Goal: Information Seeking & Learning: Learn about a topic

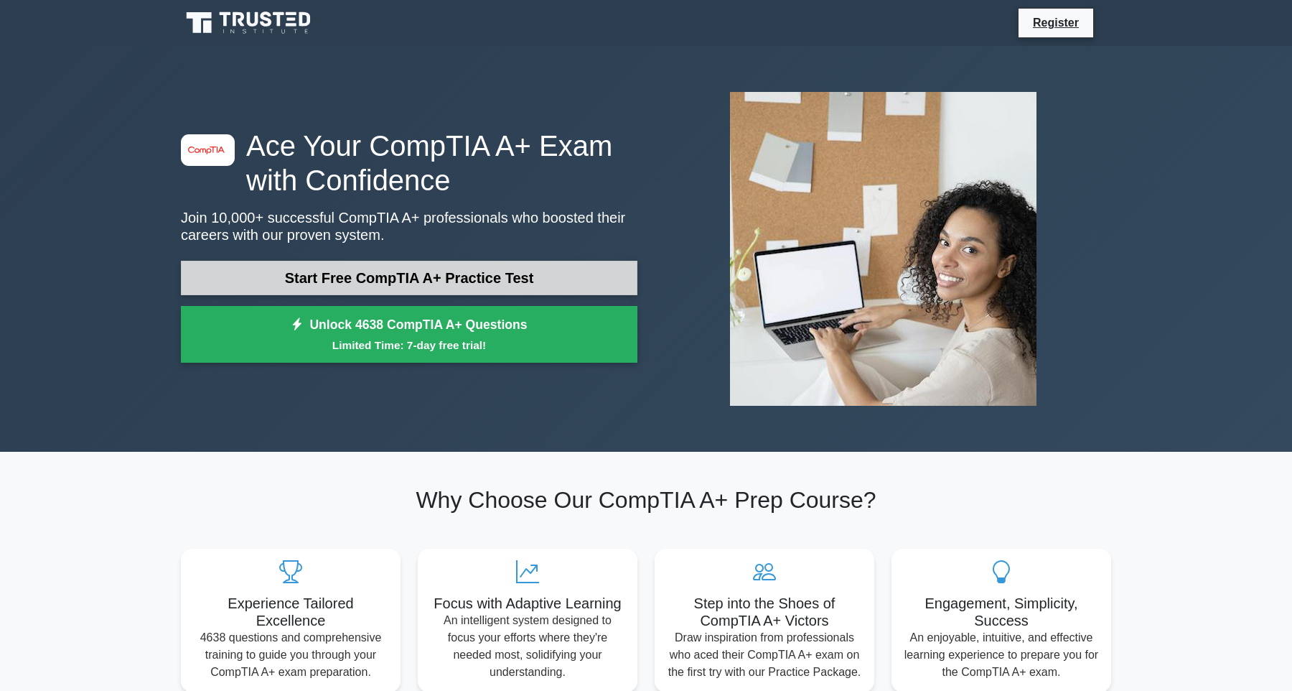
click at [546, 274] on link "Start Free CompTIA A+ Practice Test" at bounding box center [409, 278] width 457 height 34
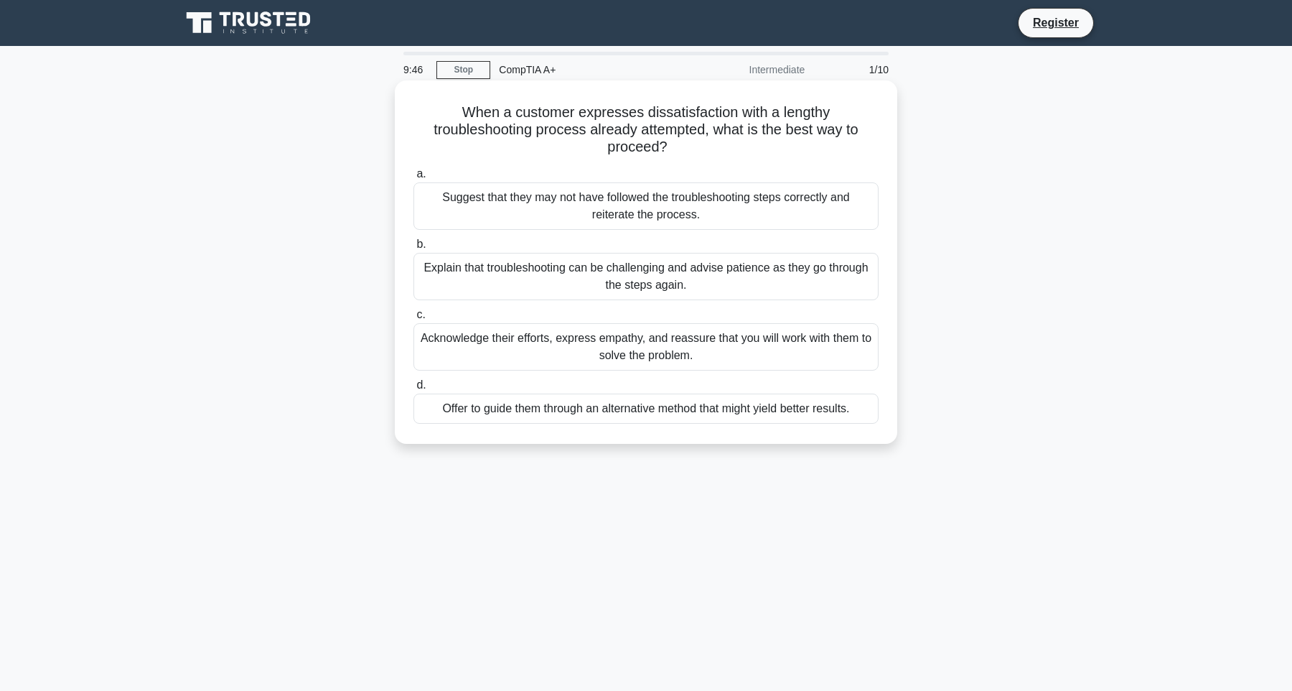
click at [572, 349] on div "Acknowledge their efforts, express empathy, and reassure that you will work wit…" at bounding box center [646, 346] width 465 height 47
click at [414, 320] on input "c. Acknowledge their efforts, express empathy, and reassure that you will work …" at bounding box center [414, 314] width 0 height 9
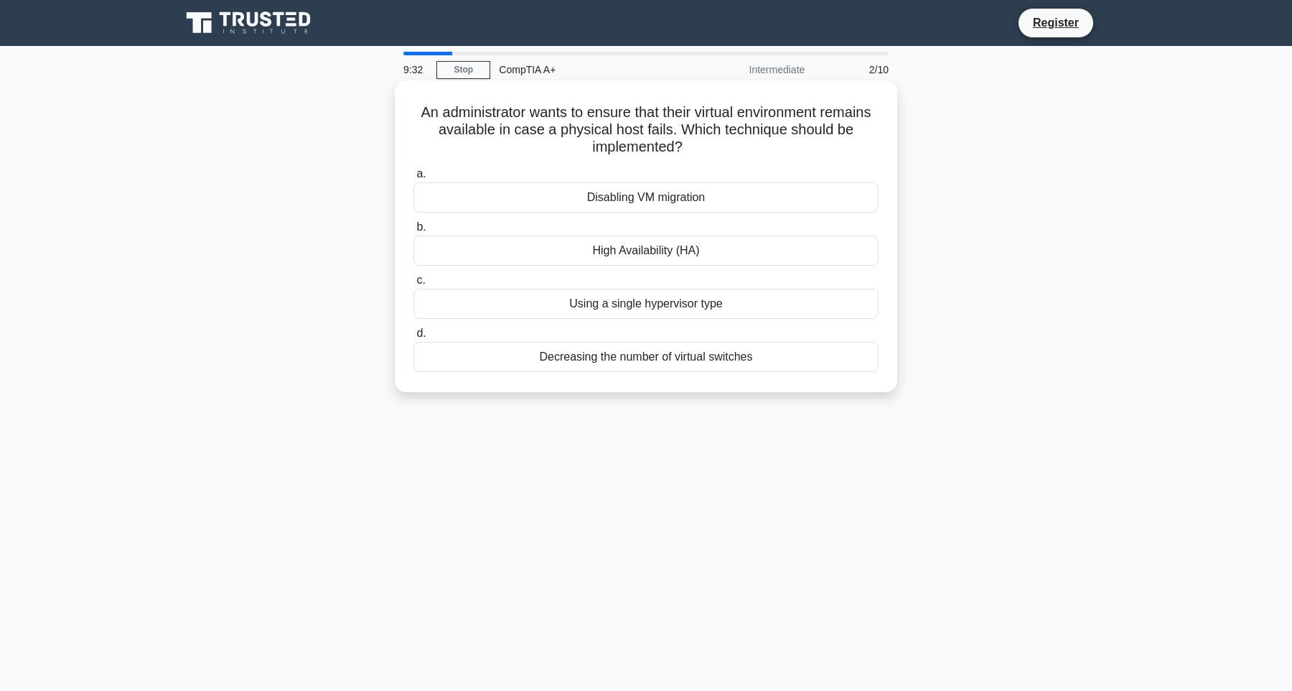
click at [756, 248] on div "High Availability (HA)" at bounding box center [646, 251] width 465 height 30
click at [414, 232] on input "b. High Availability (HA)" at bounding box center [414, 227] width 0 height 9
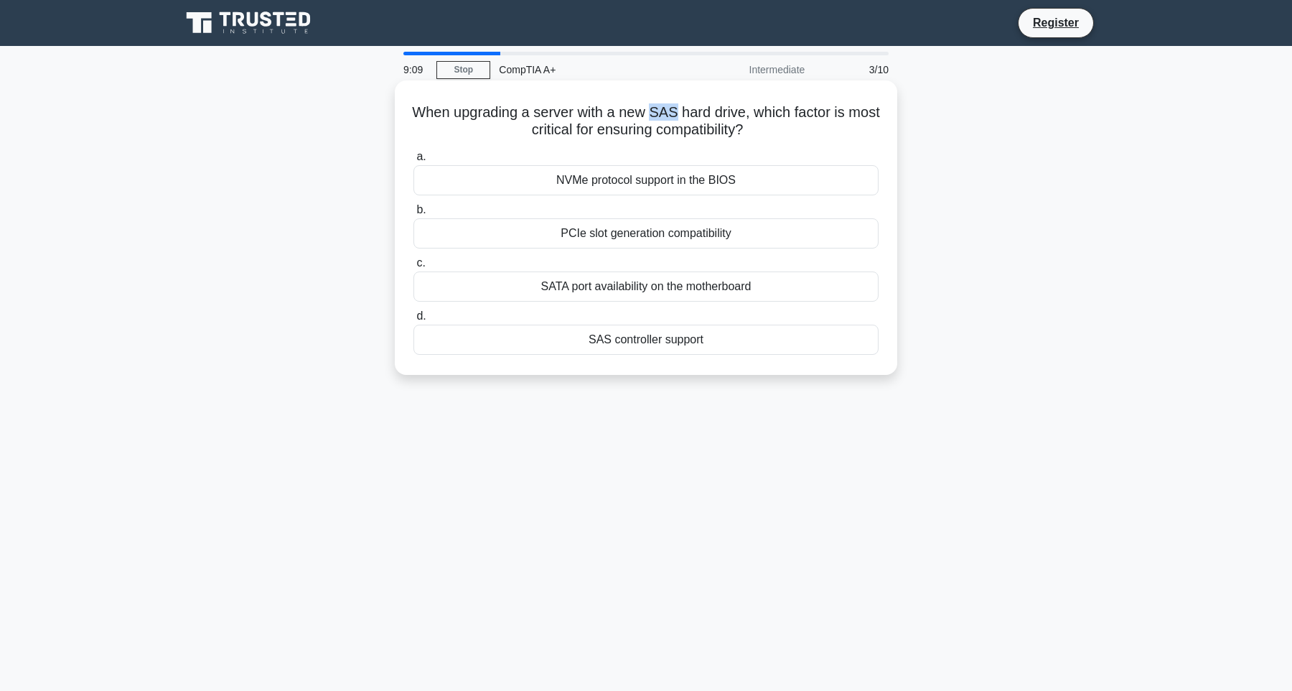
drag, startPoint x: 654, startPoint y: 112, endPoint x: 674, endPoint y: 111, distance: 20.1
click at [674, 111] on h5 "When upgrading a server with a new SAS hard drive, which factor is most critica…" at bounding box center [646, 121] width 468 height 36
click at [631, 340] on div "SAS controller support" at bounding box center [646, 340] width 465 height 30
click at [414, 321] on input "d. SAS controller support" at bounding box center [414, 316] width 0 height 9
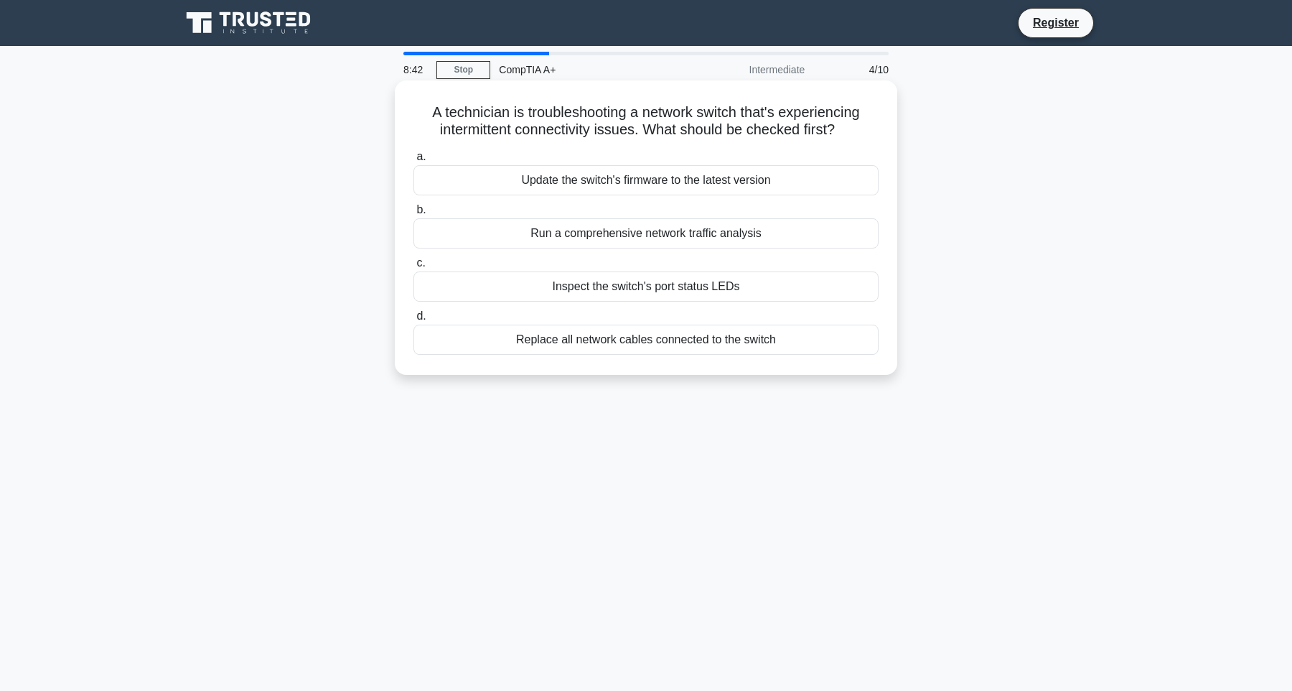
click at [755, 230] on div "Run a comprehensive network traffic analysis" at bounding box center [646, 233] width 465 height 30
click at [414, 215] on input "b. Run a comprehensive network traffic analysis" at bounding box center [414, 209] width 0 height 9
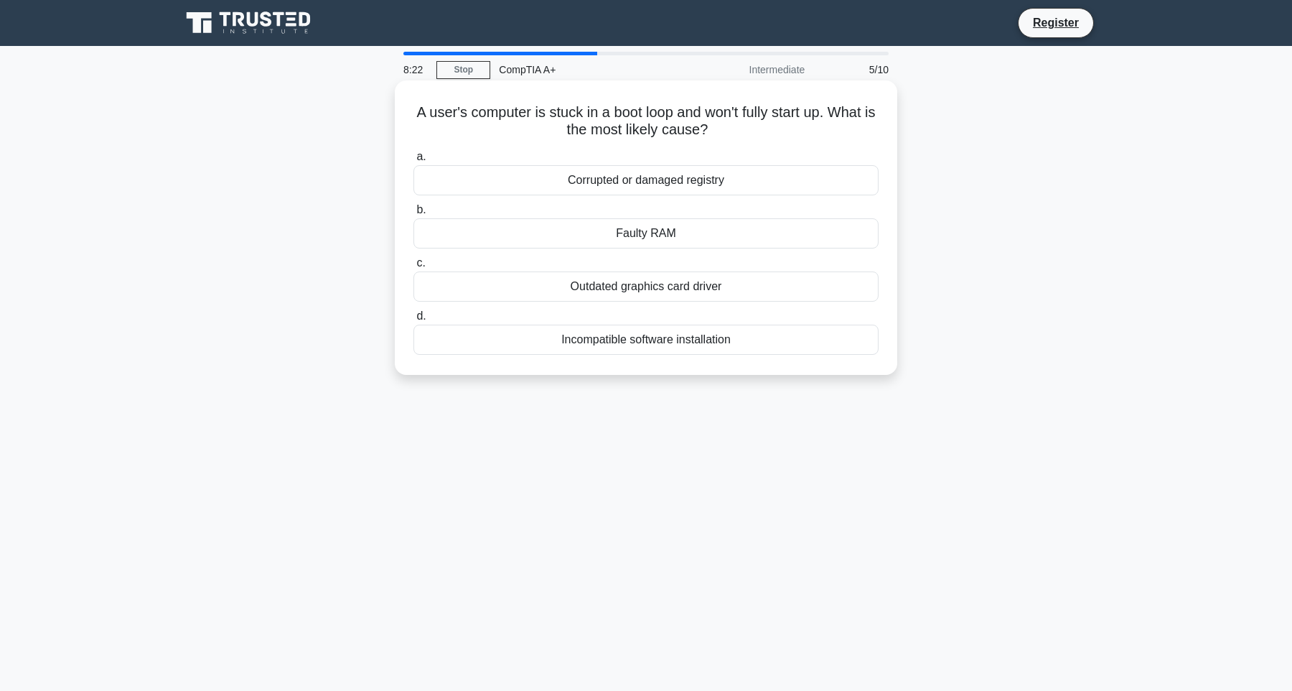
click at [739, 185] on div "Corrupted or damaged registry" at bounding box center [646, 180] width 465 height 30
click at [414, 162] on input "a. Corrupted or damaged registry" at bounding box center [414, 156] width 0 height 9
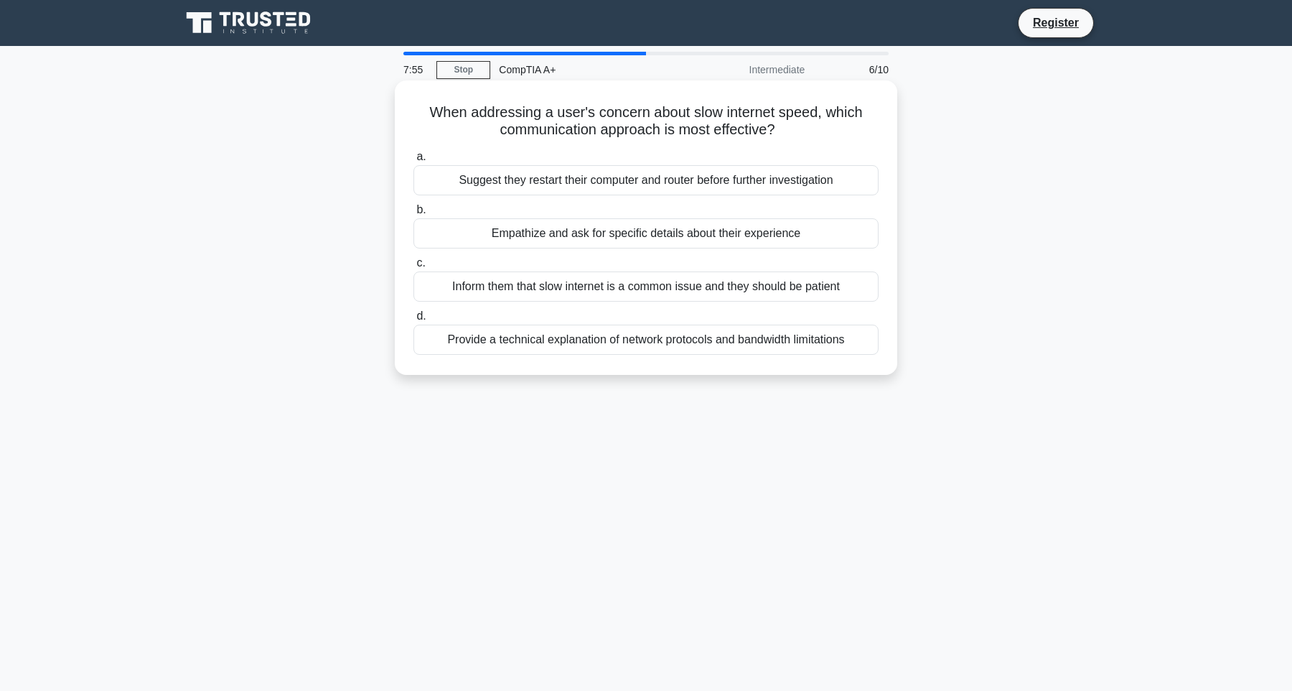
click at [845, 183] on div "Suggest they restart their computer and router before further investigation" at bounding box center [646, 180] width 465 height 30
click at [414, 162] on input "a. Suggest they restart their computer and router before further investigation" at bounding box center [414, 156] width 0 height 9
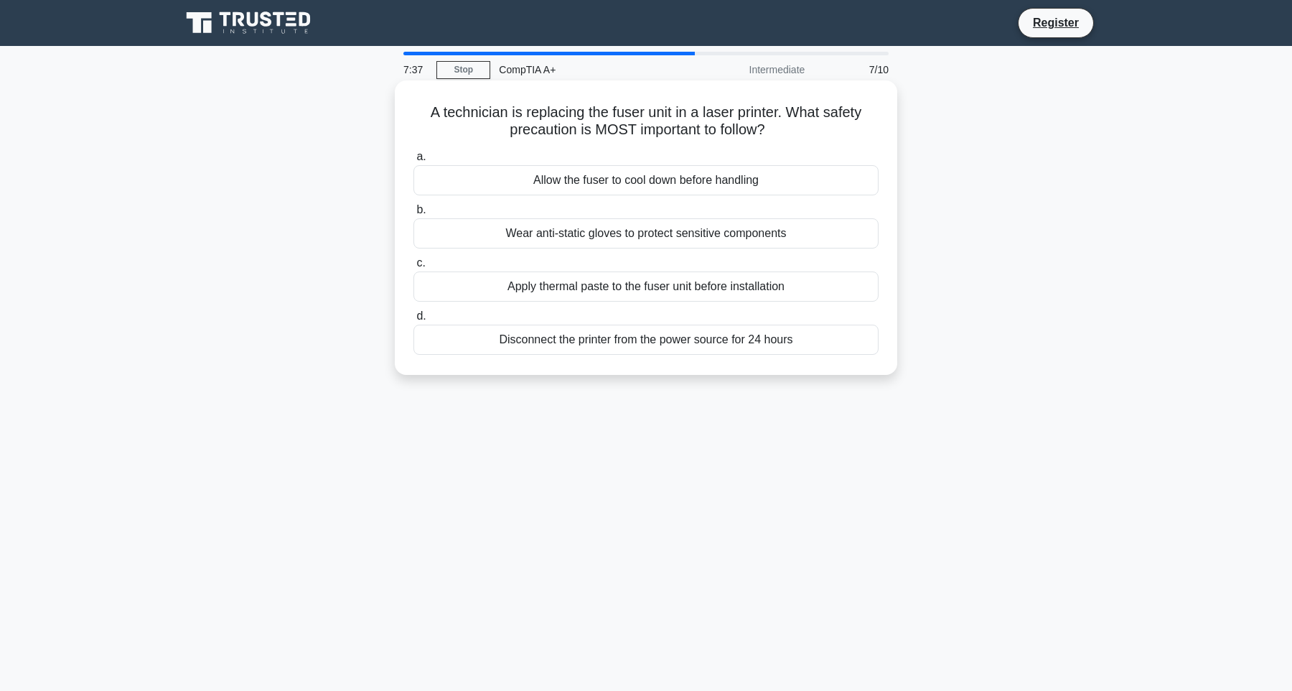
click at [816, 174] on div "Allow the fuser to cool down before handling" at bounding box center [646, 180] width 465 height 30
click at [414, 162] on input "a. Allow the fuser to cool down before handling" at bounding box center [414, 156] width 0 height 9
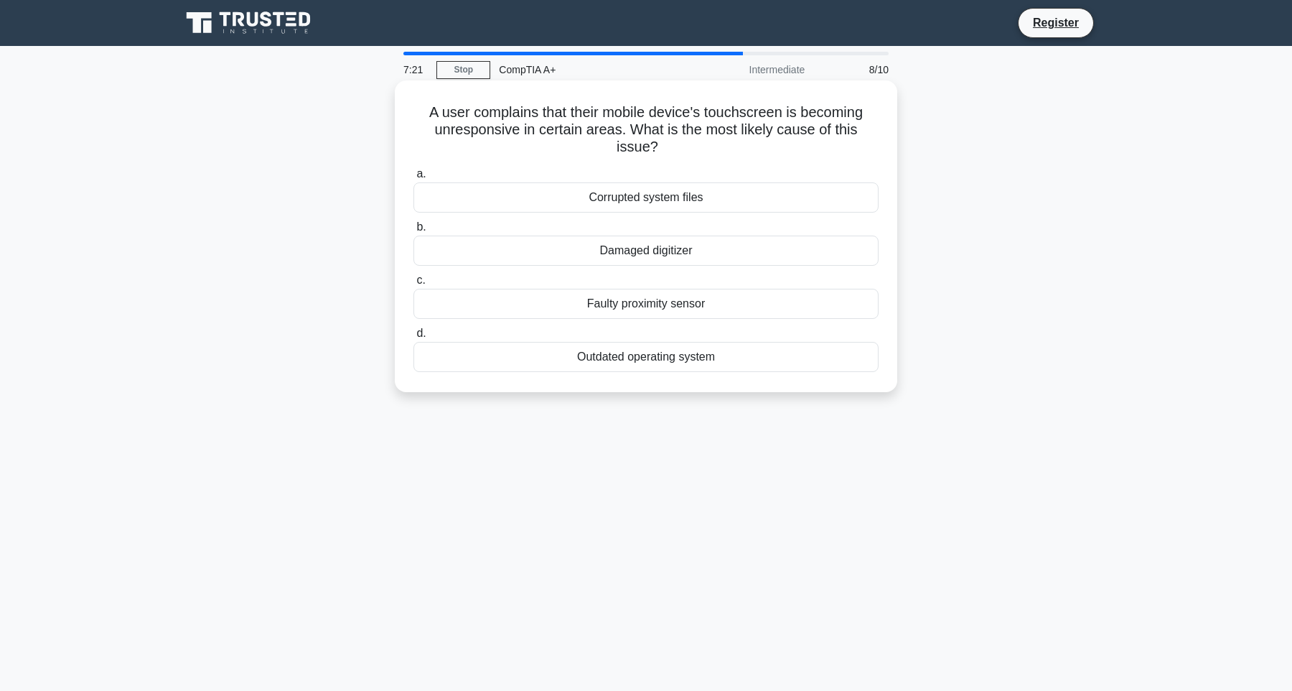
click at [760, 251] on div "Damaged digitizer" at bounding box center [646, 251] width 465 height 30
click at [414, 232] on input "b. Damaged digitizer" at bounding box center [414, 227] width 0 height 9
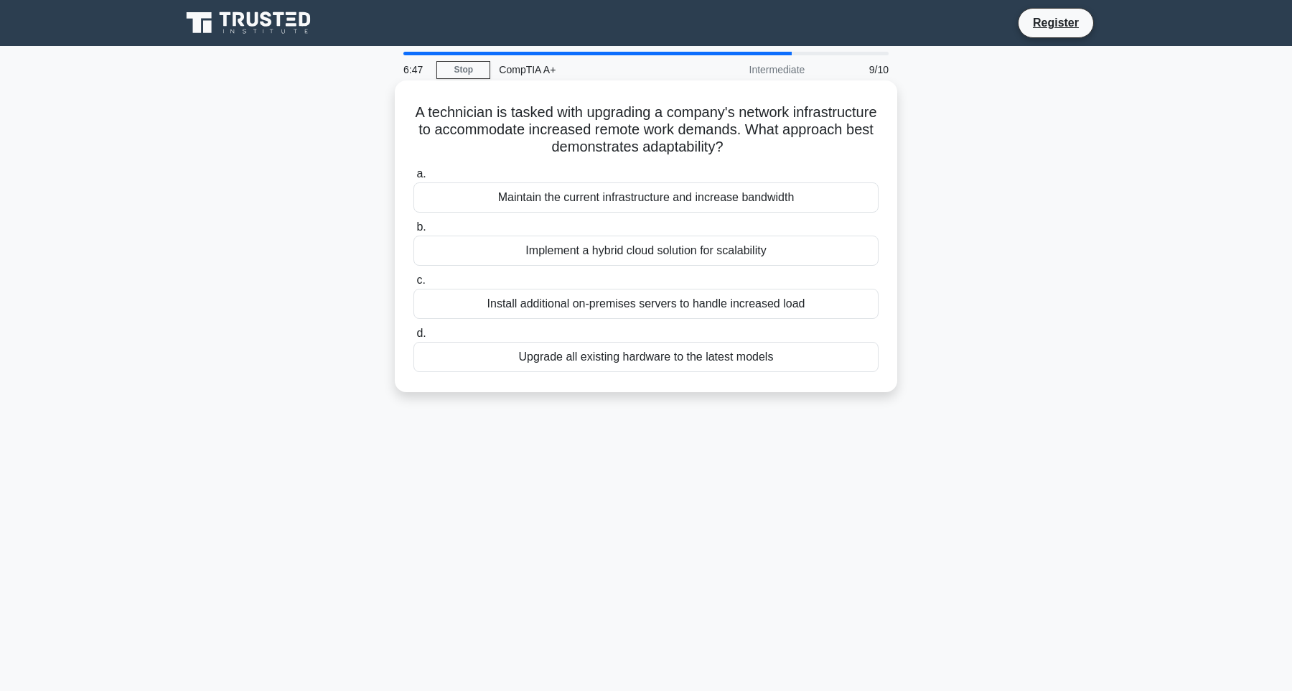
click at [814, 253] on div "Implement a hybrid cloud solution for scalability" at bounding box center [646, 251] width 465 height 30
click at [414, 232] on input "b. Implement a hybrid cloud solution for scalability" at bounding box center [414, 227] width 0 height 9
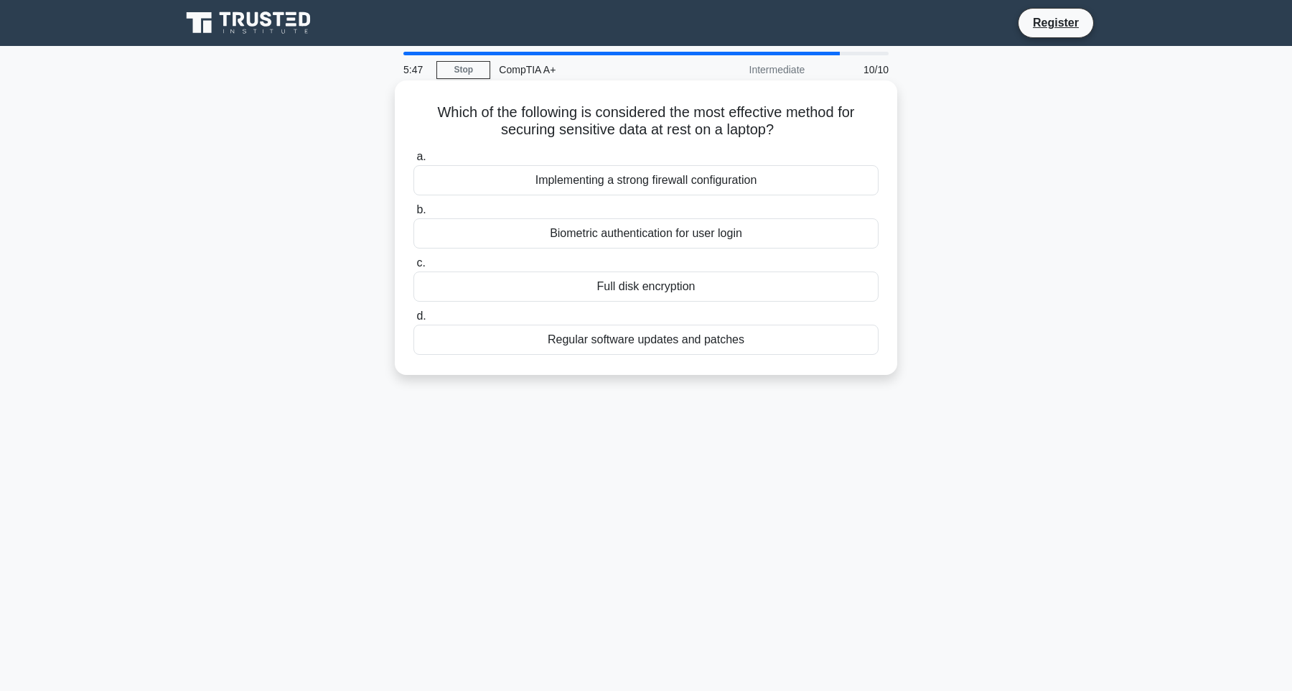
click at [792, 290] on div "Full disk encryption" at bounding box center [646, 286] width 465 height 30
click at [414, 268] on input "c. Full disk encryption" at bounding box center [414, 262] width 0 height 9
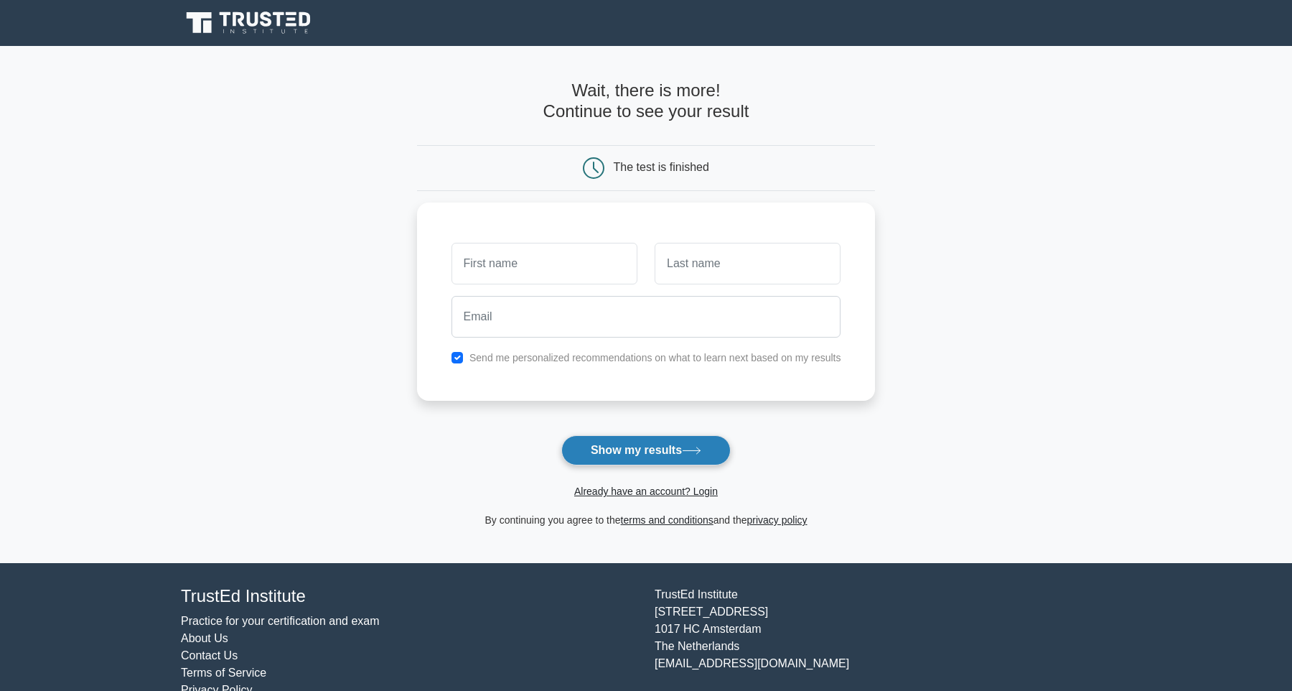
click at [615, 448] on button "Show my results" at bounding box center [645, 450] width 169 height 30
type input "conor"
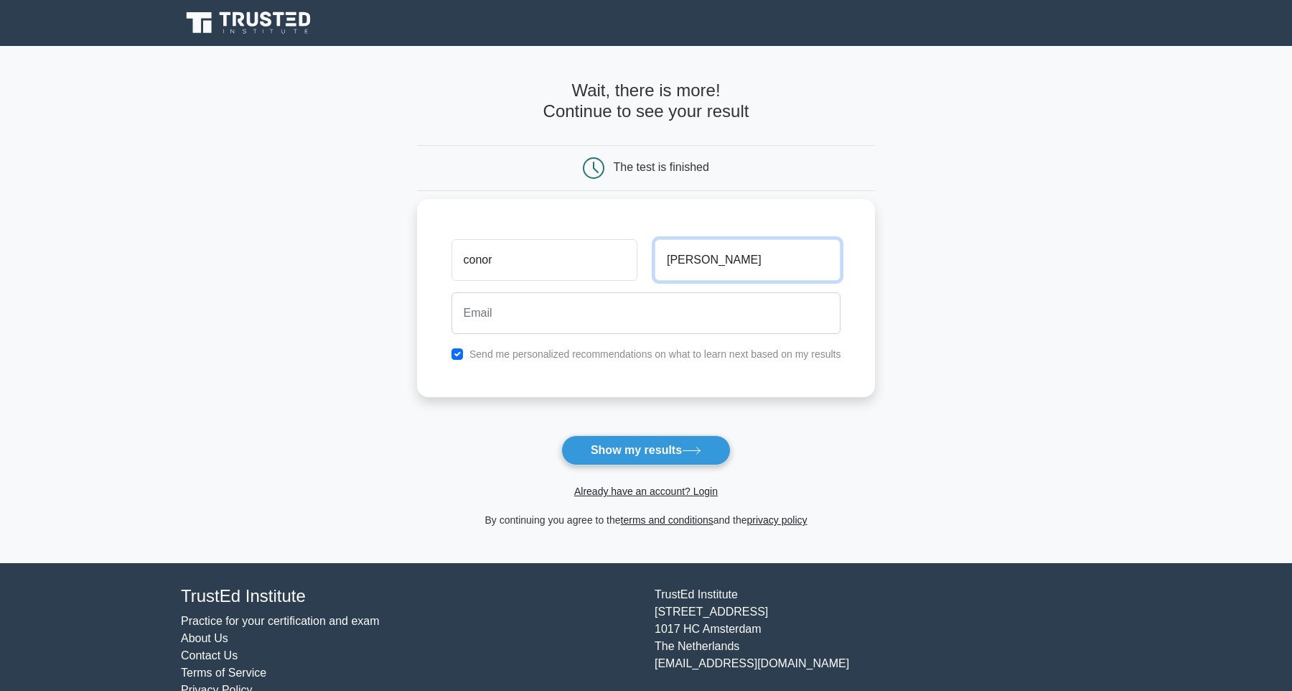
type input "[PERSON_NAME]"
click at [645, 456] on button "Show my results" at bounding box center [645, 450] width 169 height 30
